Goal: Check status: Check status

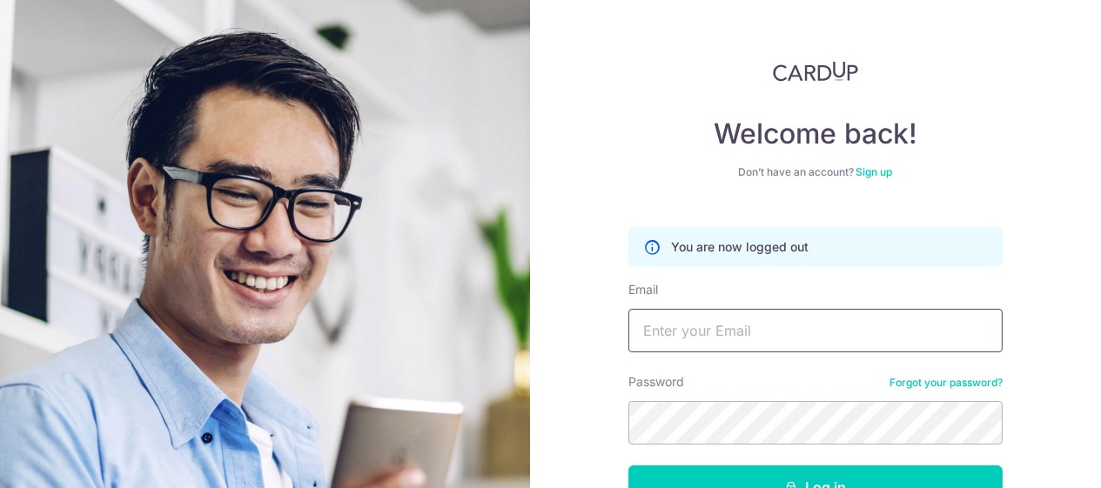
click at [725, 318] on input "Email" at bounding box center [815, 330] width 374 height 43
type input "[EMAIL_ADDRESS][DOMAIN_NAME]"
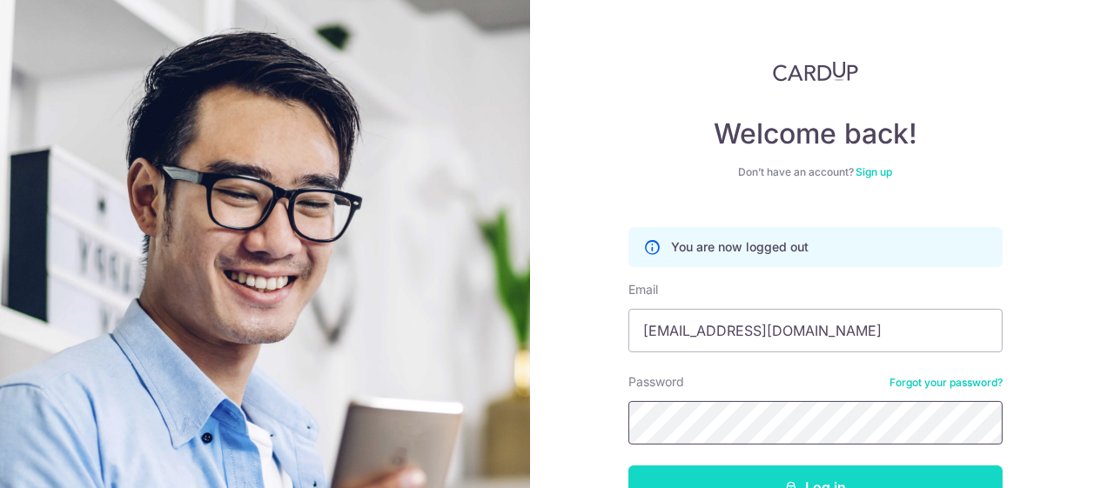
scroll to position [117, 0]
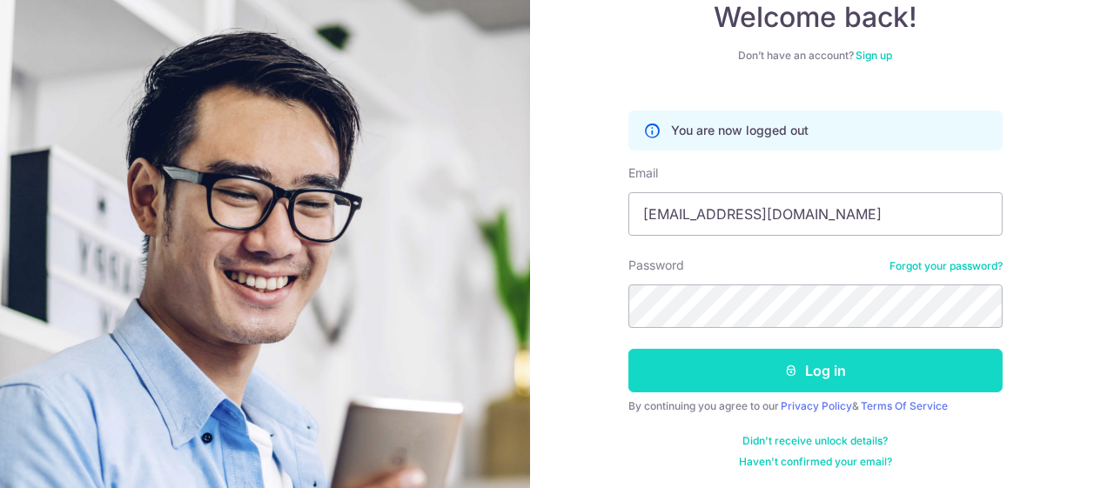
click at [799, 379] on button "Log in" at bounding box center [815, 370] width 374 height 43
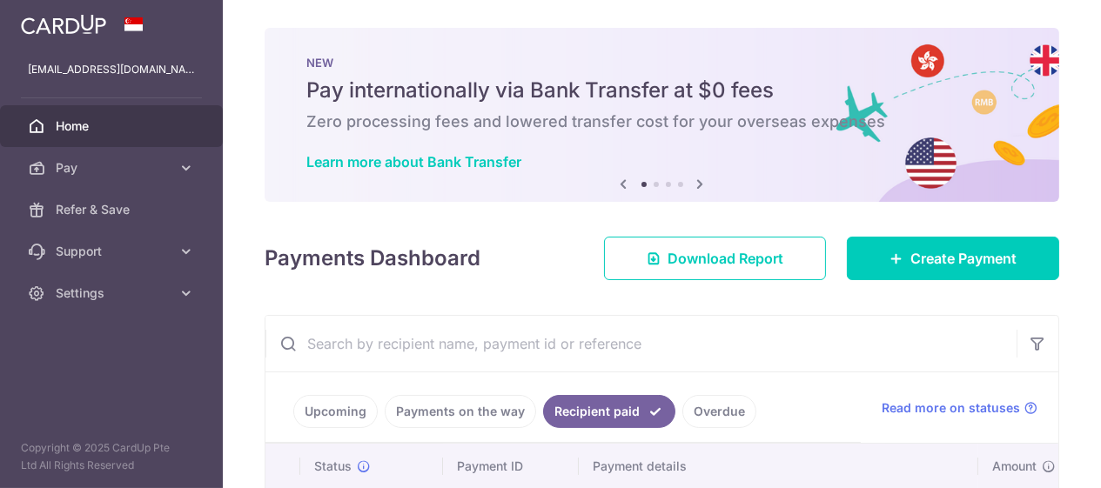
scroll to position [261, 0]
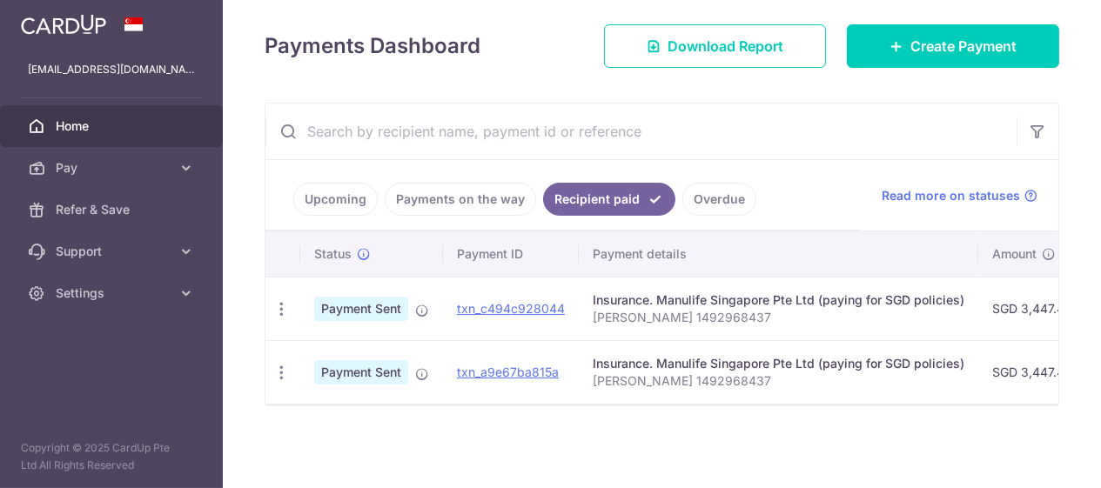
click at [385, 216] on link "Payments on the way" at bounding box center [460, 199] width 151 height 33
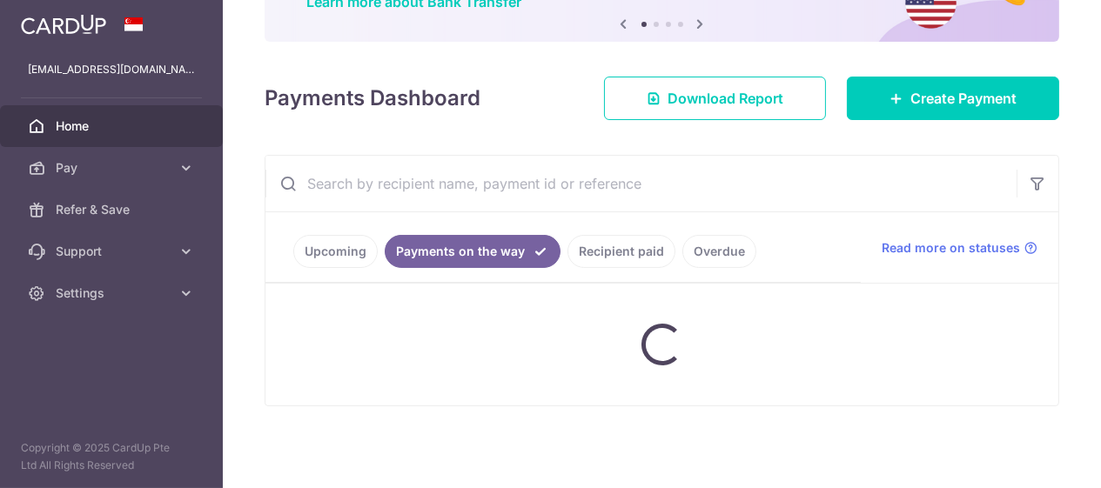
scroll to position [228, 0]
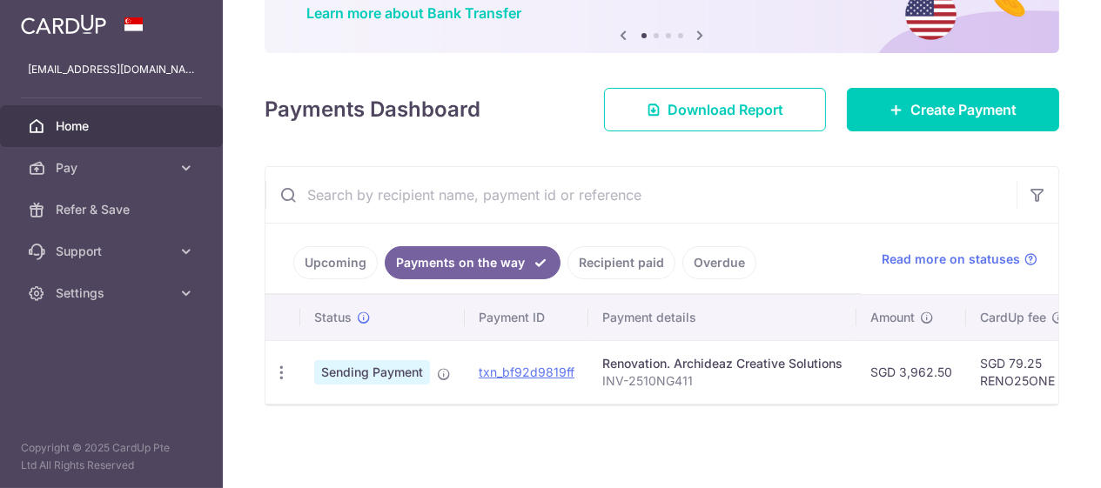
click at [567, 251] on link "Recipient paid" at bounding box center [621, 262] width 108 height 33
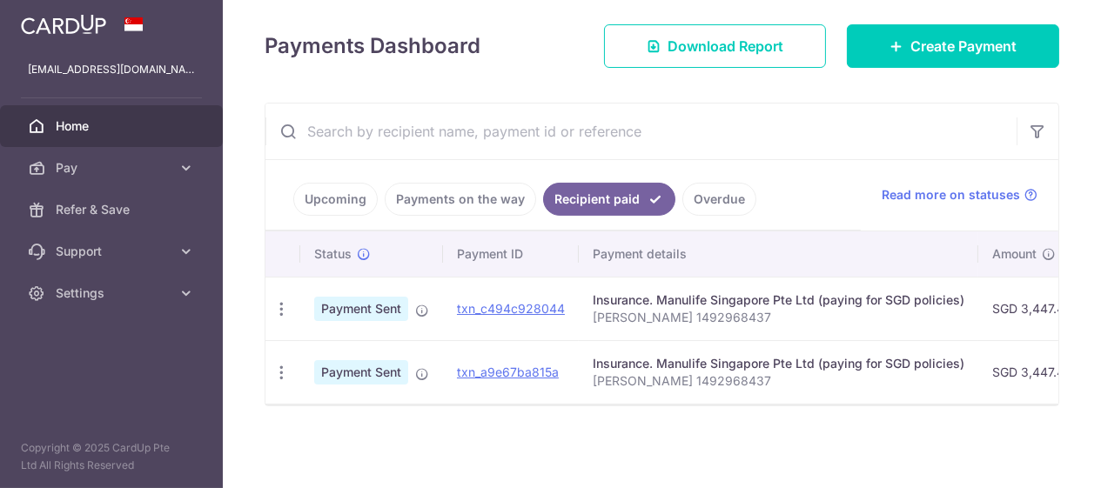
scroll to position [282, 0]
